Goal: Navigation & Orientation: Find specific page/section

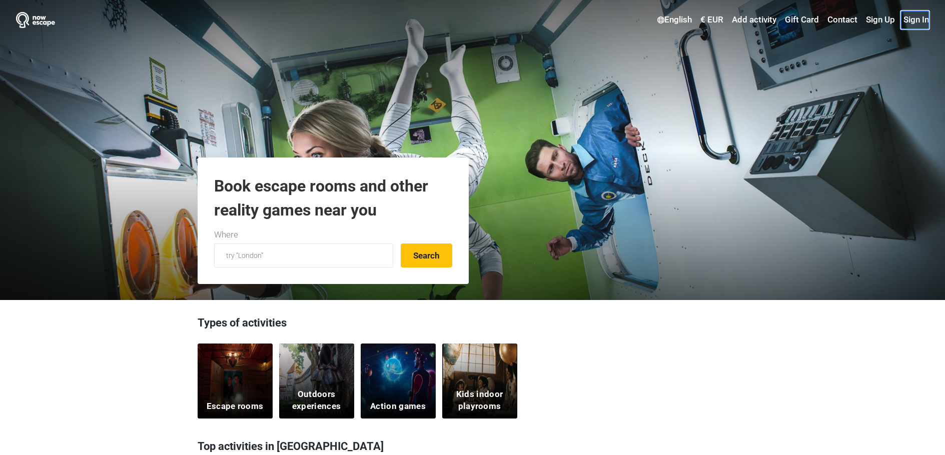
click at [921, 20] on link "Sign In" at bounding box center [915, 20] width 28 height 18
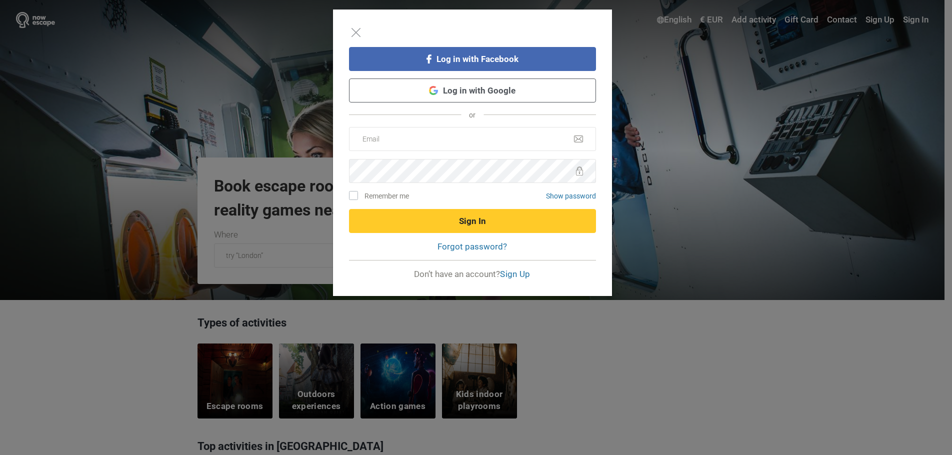
click at [485, 88] on link "Log in with Google" at bounding box center [472, 91] width 247 height 24
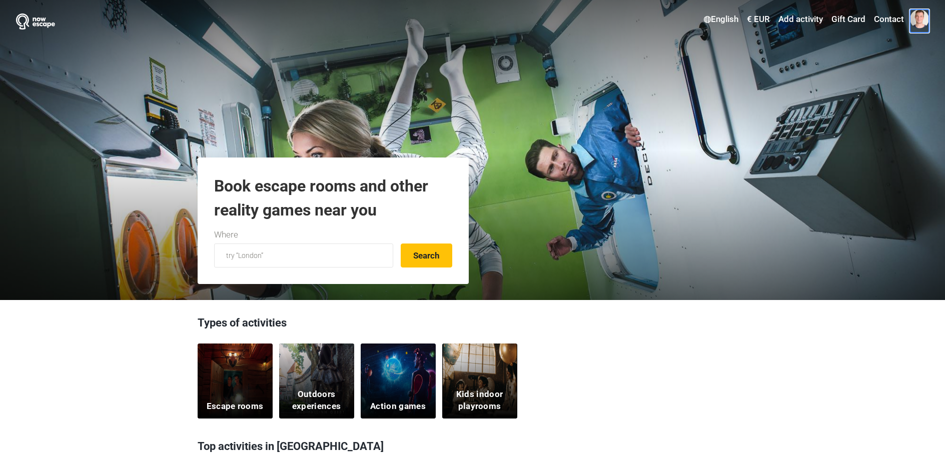
click at [925, 19] on span at bounding box center [919, 19] width 19 height 19
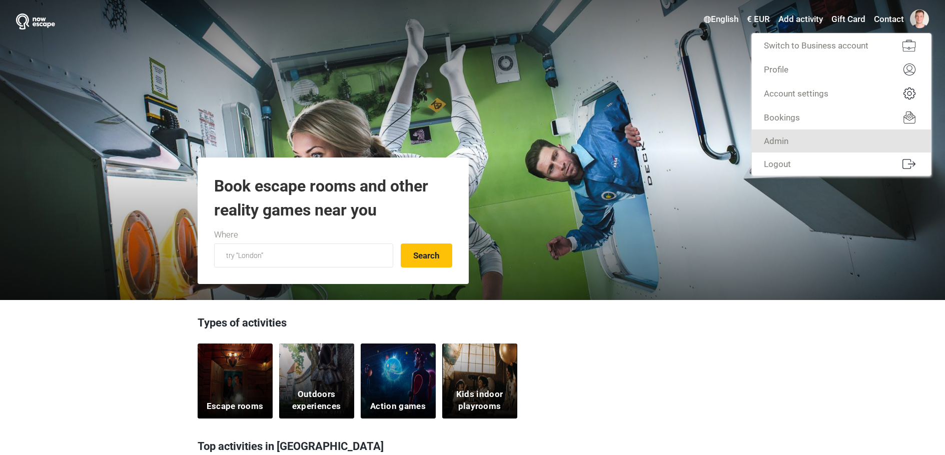
click at [839, 146] on link "Admin" at bounding box center [841, 141] width 179 height 23
